Goal: Obtain resource: Obtain resource

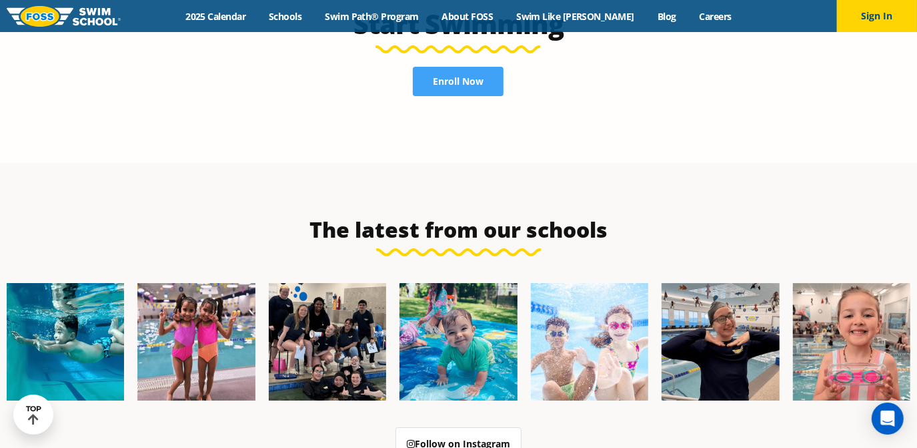
scroll to position [3372, 0]
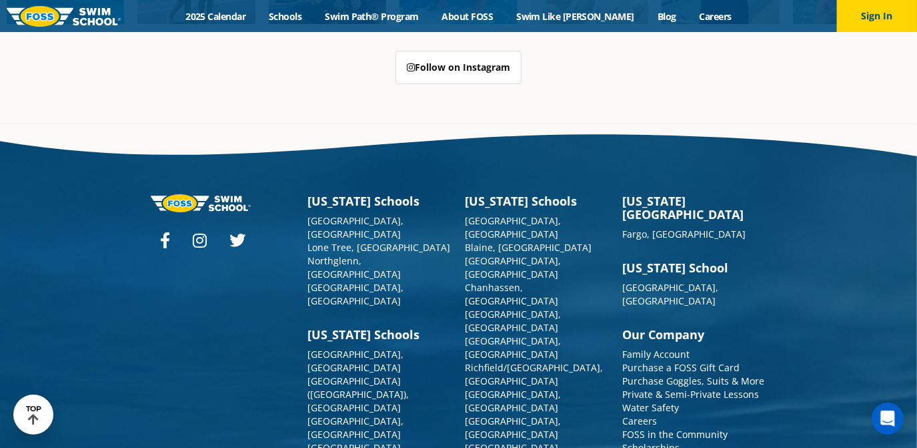
click at [675, 441] on link "Scholarships" at bounding box center [651, 447] width 57 height 13
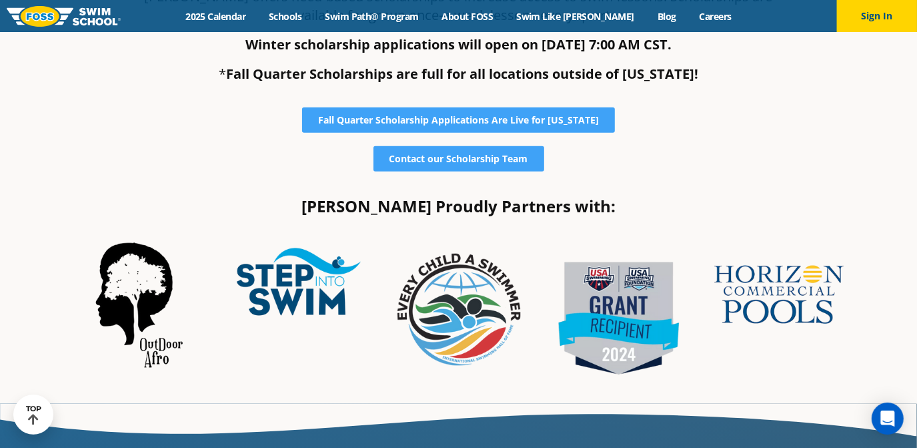
scroll to position [404, 0]
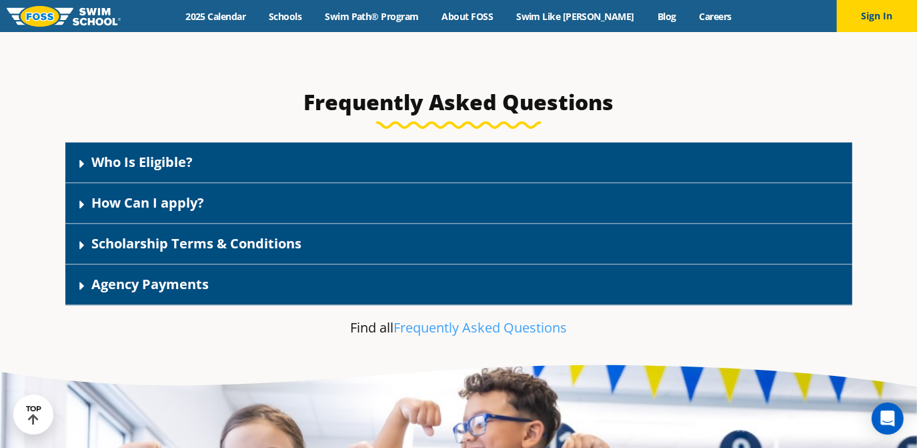
click at [576, 169] on div "Who Is Eligible?" at bounding box center [458, 162] width 787 height 41
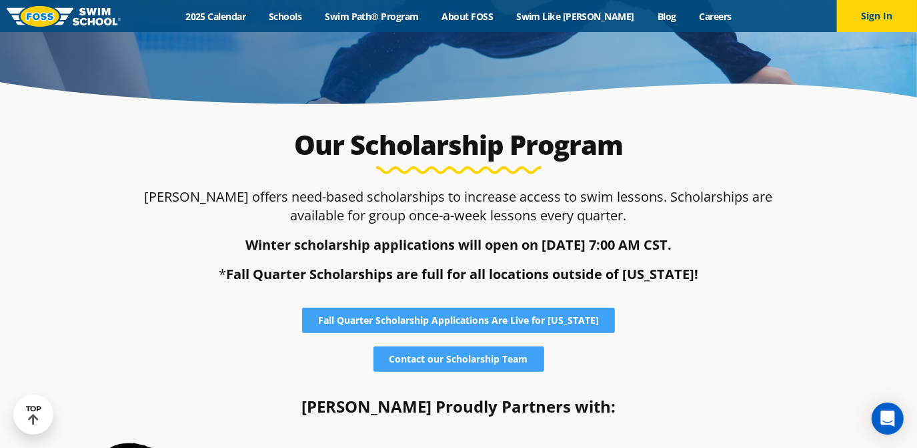
scroll to position [197, 0]
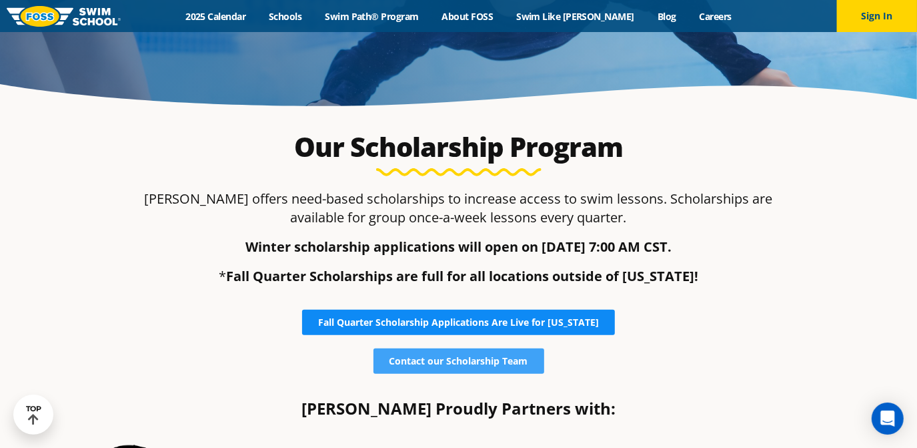
click at [410, 325] on span "Fall Quarter Scholarship Applications Are Live for Colorado" at bounding box center [458, 322] width 281 height 9
